Goal: Information Seeking & Learning: Learn about a topic

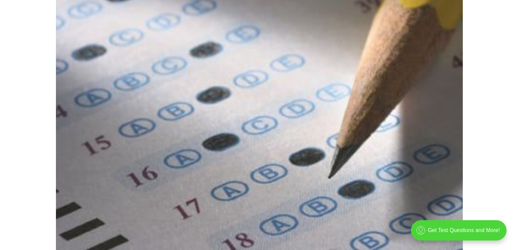
scroll to position [188, 0]
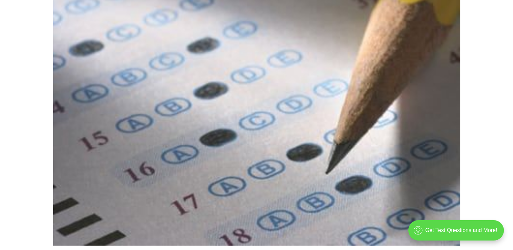
click at [472, 232] on div ".cls-1{fill:none;stroke:currentColor;stroke-linecap:round;stroke-linejoin:round…" at bounding box center [456, 230] width 96 height 20
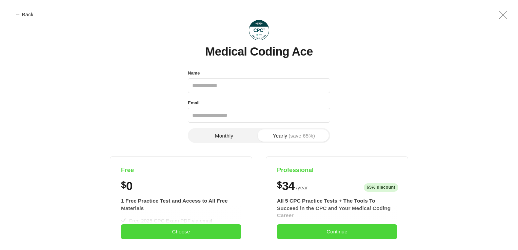
scroll to position [0, 0]
click at [217, 83] on input "Name" at bounding box center [259, 85] width 142 height 15
type input "**********"
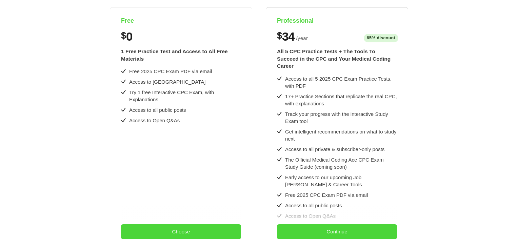
scroll to position [233, 0]
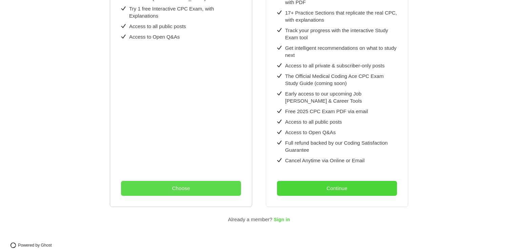
click at [185, 181] on button "Choose" at bounding box center [181, 188] width 120 height 15
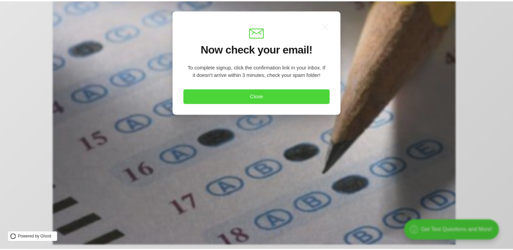
scroll to position [0, 0]
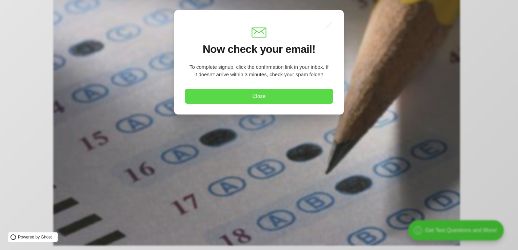
click at [268, 96] on button "Close" at bounding box center [259, 96] width 148 height 15
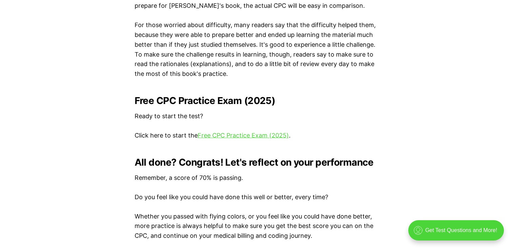
scroll to position [1340, 0]
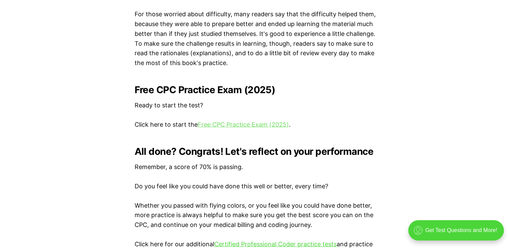
click at [238, 124] on link "Free CPC Practice Exam (2025)" at bounding box center [242, 124] width 91 height 7
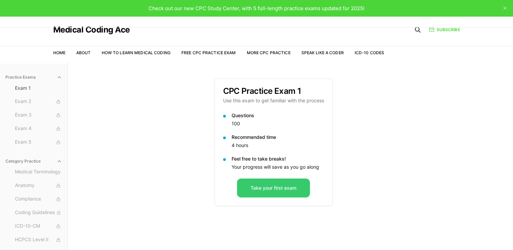
click at [289, 185] on button "Take your first exam" at bounding box center [273, 188] width 73 height 19
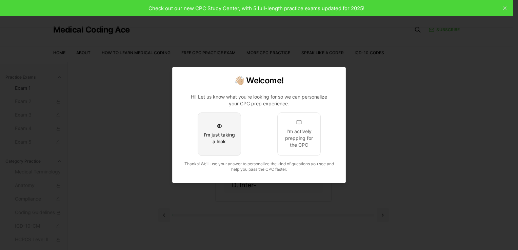
click at [221, 142] on div "I'm just taking a look" at bounding box center [219, 138] width 32 height 14
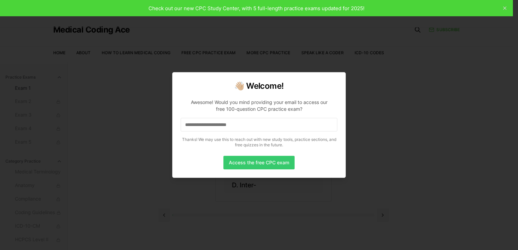
click at [252, 163] on button "Access the free CPC exam" at bounding box center [258, 163] width 71 height 14
click at [252, 162] on button "Access the free CPC exam" at bounding box center [258, 163] width 71 height 14
click at [247, 126] on input at bounding box center [259, 125] width 156 height 14
click at [244, 163] on button "Access the free CPC exam" at bounding box center [258, 163] width 71 height 14
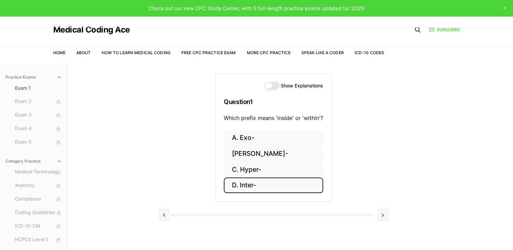
click at [257, 183] on button "D. Inter-" at bounding box center [273, 185] width 99 height 16
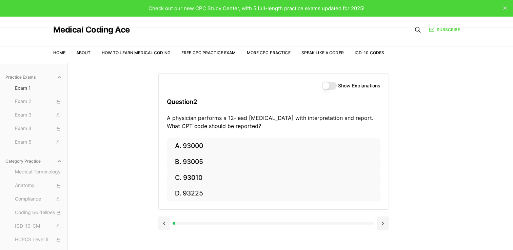
click at [329, 84] on button "Show Explanations" at bounding box center [328, 86] width 15 height 8
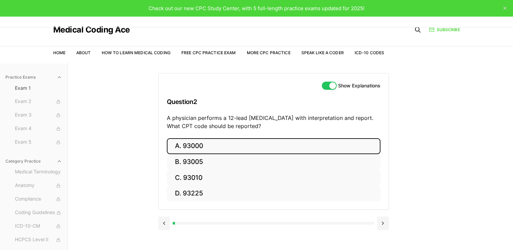
click at [210, 147] on button "A. 93000" at bounding box center [273, 146] width 213 height 16
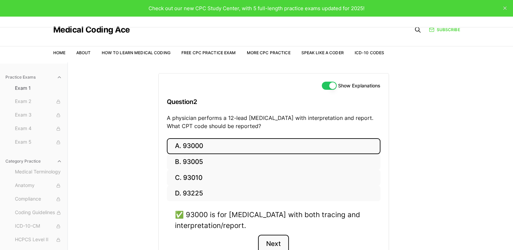
click at [275, 240] on button "Next" at bounding box center [273, 244] width 31 height 18
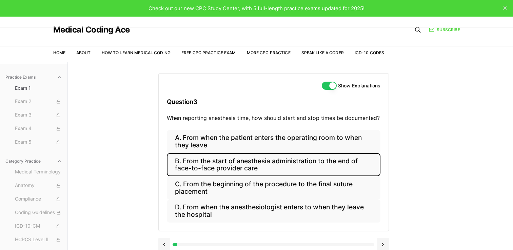
click at [231, 165] on button "B. From the start of anesthesia administration to the end of face-to-face provi…" at bounding box center [273, 164] width 213 height 23
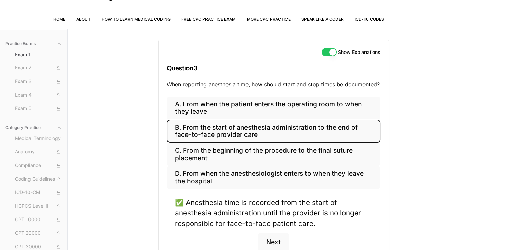
scroll to position [34, 0]
click at [275, 241] on button "Next" at bounding box center [273, 241] width 31 height 18
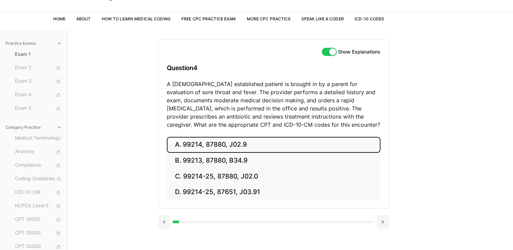
click at [217, 146] on button "A. 99214, 87880, J02.9" at bounding box center [273, 145] width 213 height 16
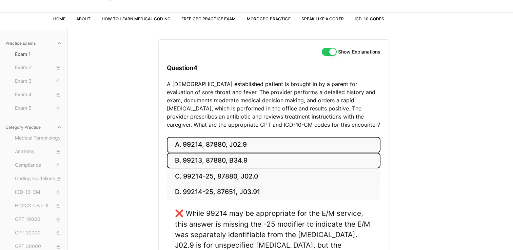
click at [214, 164] on button "B. 99213, 87880, B34.9" at bounding box center [273, 161] width 213 height 16
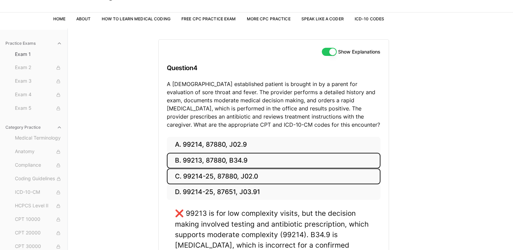
click at [214, 177] on button "C. 99214-25, 87880, J02.0" at bounding box center [273, 176] width 213 height 16
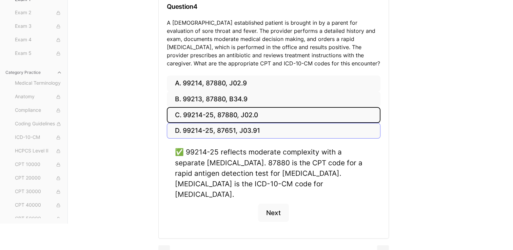
scroll to position [98, 0]
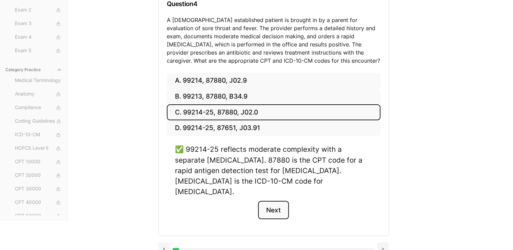
click at [268, 201] on button "Next" at bounding box center [273, 210] width 31 height 18
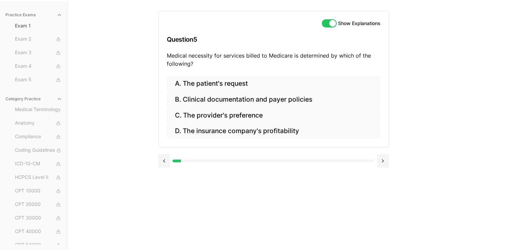
scroll to position [62, 0]
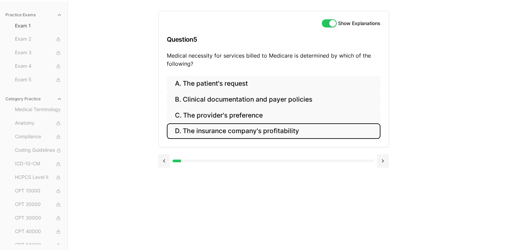
click at [279, 133] on button "D. The insurance company's profitability" at bounding box center [273, 131] width 213 height 16
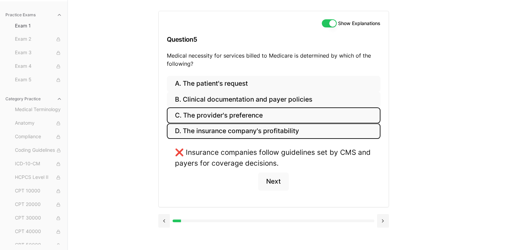
click at [278, 118] on button "C. The provider's preference" at bounding box center [273, 115] width 213 height 16
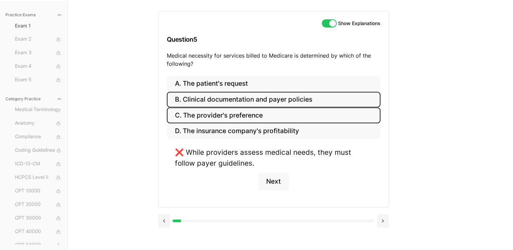
click at [280, 103] on button "B. Clinical documentation and payer policies" at bounding box center [273, 100] width 213 height 16
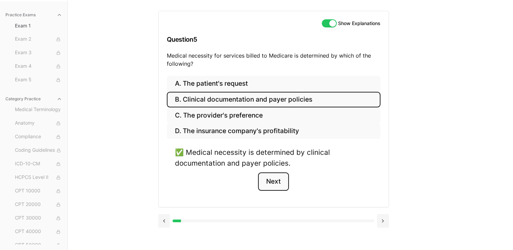
click at [282, 180] on button "Next" at bounding box center [273, 181] width 31 height 18
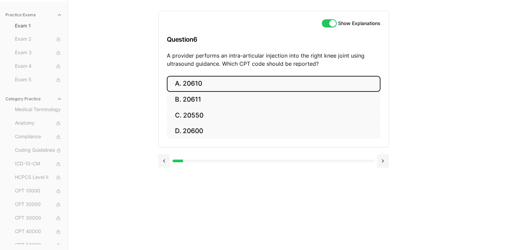
click at [279, 80] on button "A. 20610" at bounding box center [273, 84] width 213 height 16
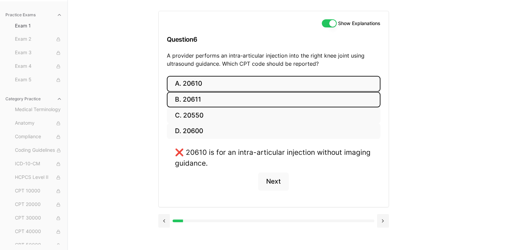
click at [276, 96] on button "B. 20611" at bounding box center [273, 100] width 213 height 16
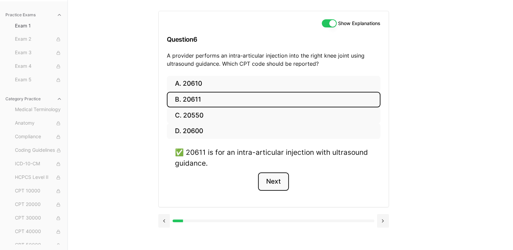
click at [279, 181] on button "Next" at bounding box center [273, 181] width 31 height 18
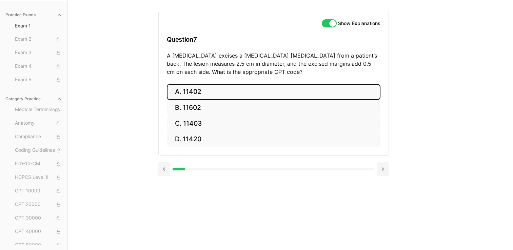
click at [241, 97] on button "A. 11402" at bounding box center [273, 92] width 213 height 16
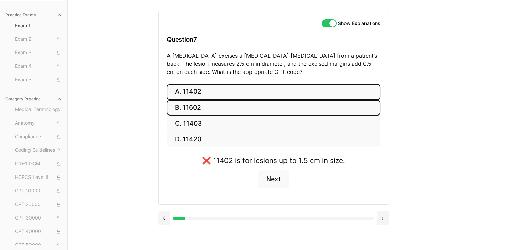
click at [241, 101] on button "B. 11602" at bounding box center [273, 108] width 213 height 16
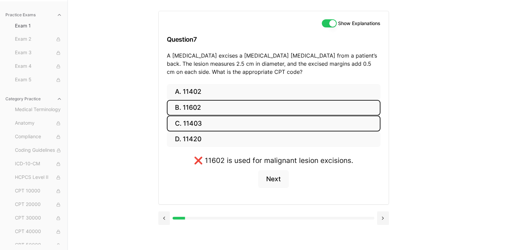
click at [245, 118] on button "C. 11403" at bounding box center [273, 124] width 213 height 16
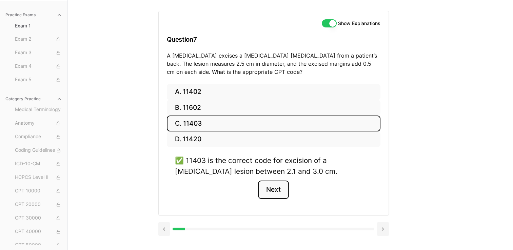
click at [275, 186] on button "Next" at bounding box center [273, 190] width 31 height 18
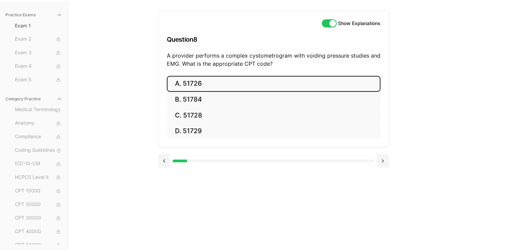
click at [251, 85] on button "A. 51726" at bounding box center [273, 84] width 213 height 16
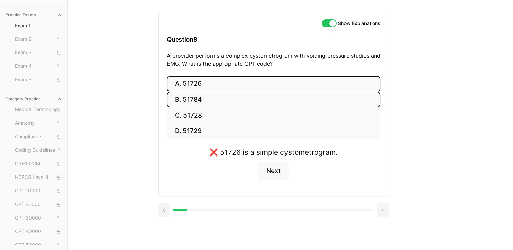
click at [247, 101] on button "B. 51784" at bounding box center [273, 100] width 213 height 16
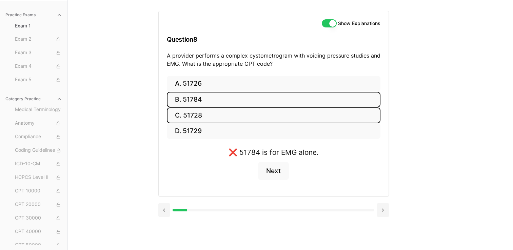
click at [246, 110] on button "C. 51728" at bounding box center [273, 115] width 213 height 16
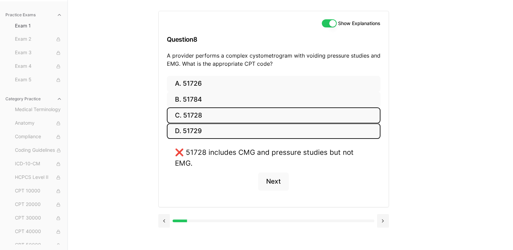
click at [244, 134] on button "D. 51729" at bounding box center [273, 131] width 213 height 16
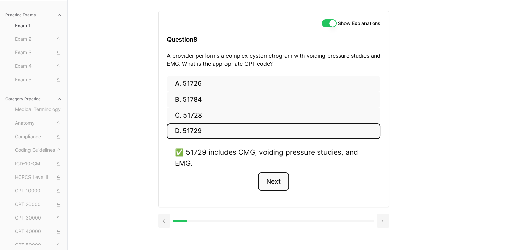
click at [284, 180] on button "Next" at bounding box center [273, 181] width 31 height 18
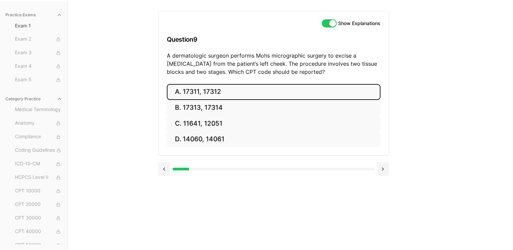
click at [219, 90] on button "A. 17311, 17312" at bounding box center [273, 92] width 213 height 16
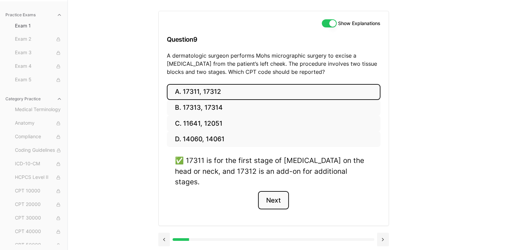
click at [279, 191] on button "Next" at bounding box center [273, 200] width 31 height 18
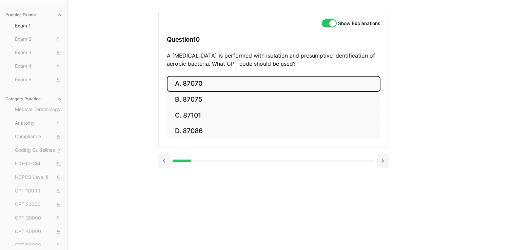
click at [232, 84] on button "A. 87070" at bounding box center [273, 84] width 213 height 16
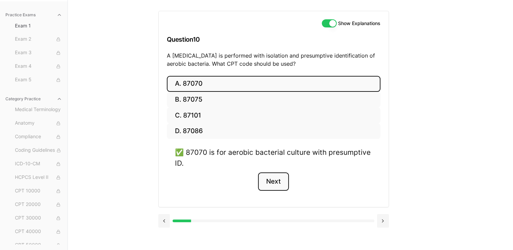
click at [280, 181] on button "Next" at bounding box center [273, 181] width 31 height 18
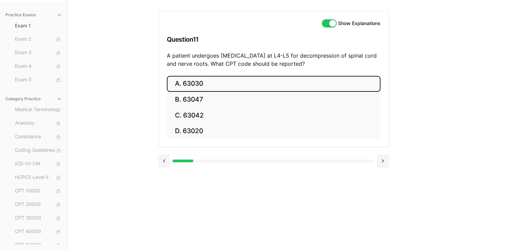
click at [290, 87] on button "A. 63030" at bounding box center [273, 84] width 213 height 16
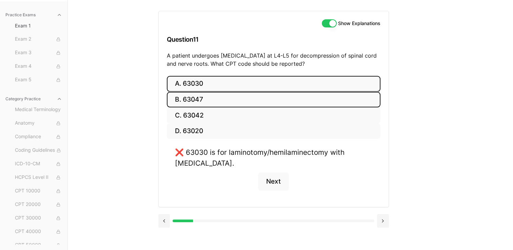
click at [281, 100] on button "B. 63047" at bounding box center [273, 100] width 213 height 16
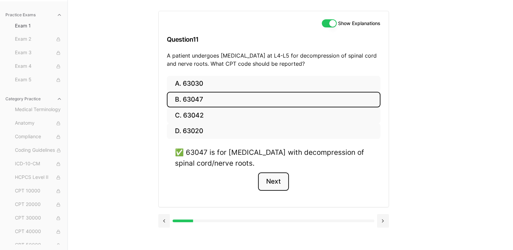
click at [274, 177] on button "Next" at bounding box center [273, 181] width 31 height 18
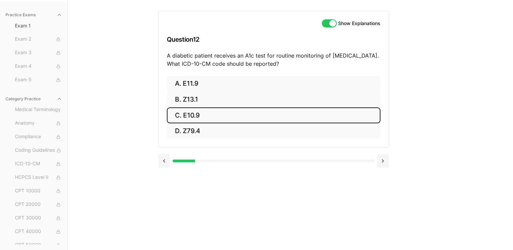
click at [221, 116] on button "C. E10.9" at bounding box center [273, 115] width 213 height 16
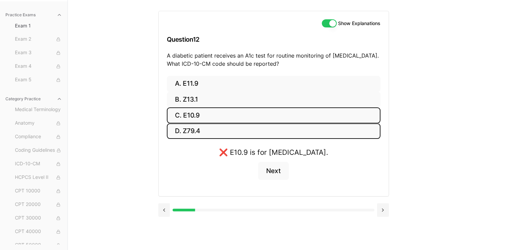
click at [245, 127] on button "D. Z79.4" at bounding box center [273, 131] width 213 height 16
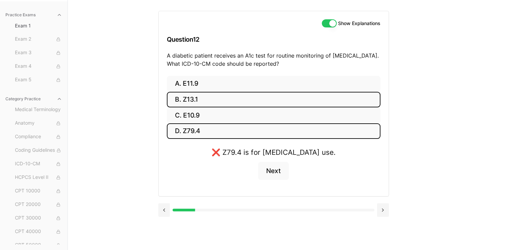
click at [238, 92] on button "B. Z13.1" at bounding box center [273, 100] width 213 height 16
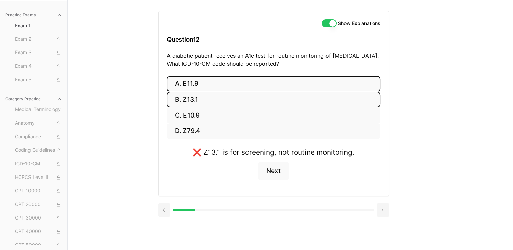
click at [241, 78] on button "A. E11.9" at bounding box center [273, 84] width 213 height 16
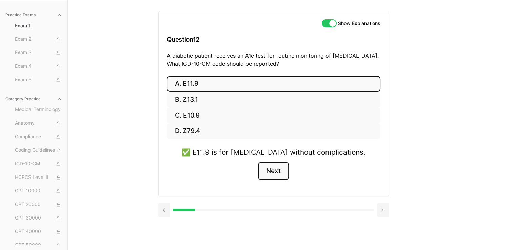
click at [275, 168] on button "Next" at bounding box center [273, 171] width 31 height 18
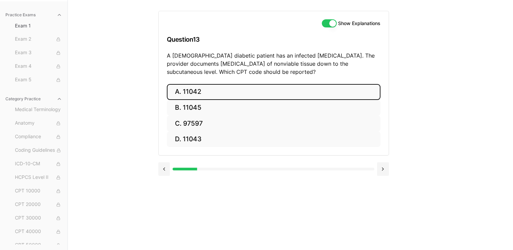
click at [219, 88] on button "A. 11042" at bounding box center [273, 92] width 213 height 16
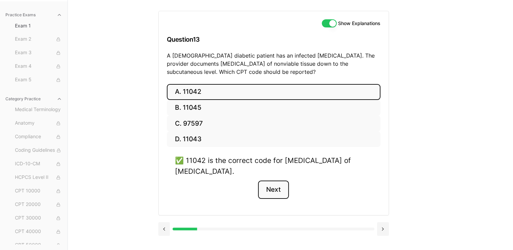
click at [274, 190] on button "Next" at bounding box center [273, 190] width 31 height 18
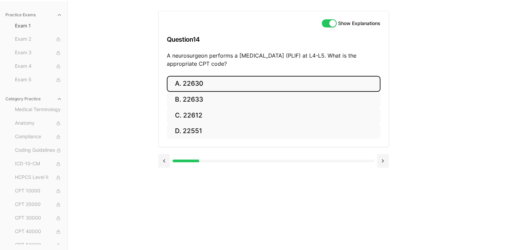
click at [226, 86] on button "A. 22630" at bounding box center [273, 84] width 213 height 16
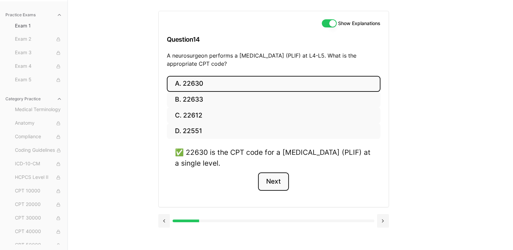
click at [271, 180] on button "Next" at bounding box center [273, 181] width 31 height 18
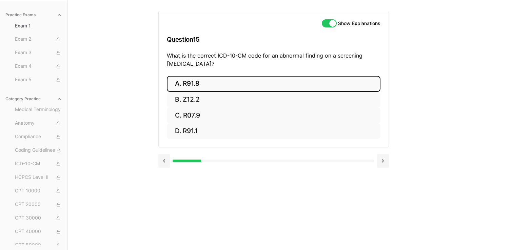
click at [230, 89] on button "A. R91.8" at bounding box center [273, 84] width 213 height 16
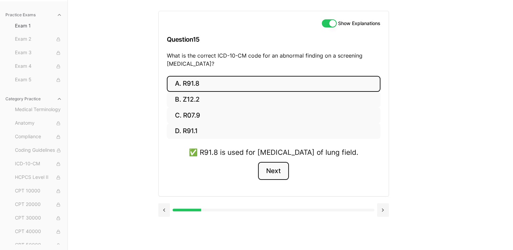
click at [276, 180] on button "Next" at bounding box center [273, 171] width 31 height 18
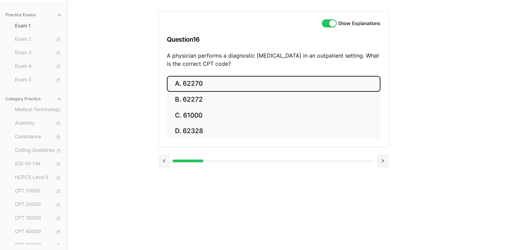
click at [222, 86] on button "A. 62270" at bounding box center [273, 84] width 213 height 16
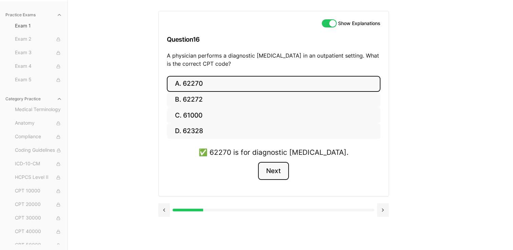
click at [277, 173] on button "Next" at bounding box center [273, 171] width 31 height 18
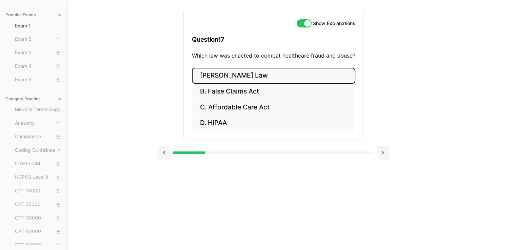
click at [262, 83] on button "A. Stark Law" at bounding box center [273, 76] width 163 height 16
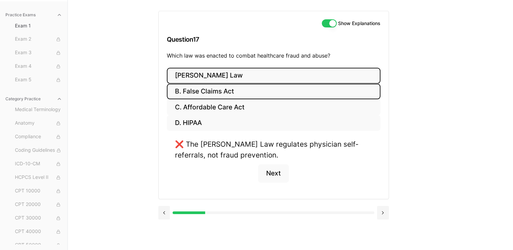
click at [261, 96] on button "B. False Claims Act" at bounding box center [273, 92] width 213 height 16
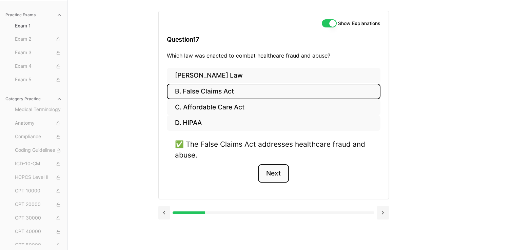
click at [268, 176] on button "Next" at bounding box center [273, 173] width 31 height 18
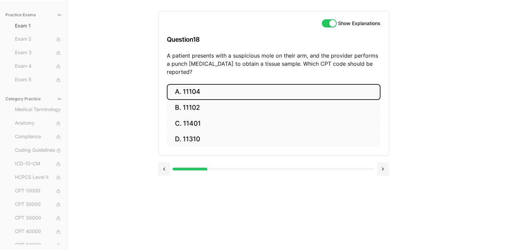
click at [310, 84] on button "A. 11104" at bounding box center [273, 92] width 213 height 16
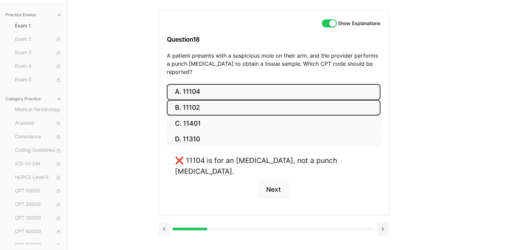
click at [303, 100] on button "B. 11102" at bounding box center [273, 108] width 213 height 16
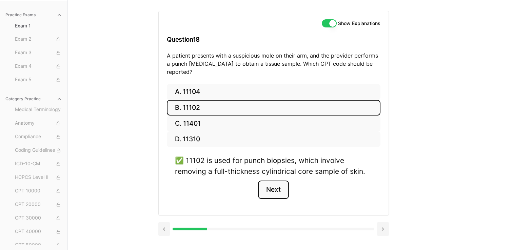
click at [280, 181] on button "Next" at bounding box center [273, 190] width 31 height 18
